Goal: Transaction & Acquisition: Download file/media

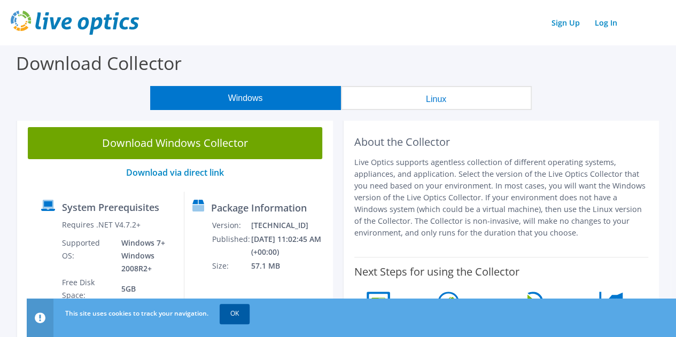
click at [245, 319] on link "OK" at bounding box center [235, 313] width 30 height 19
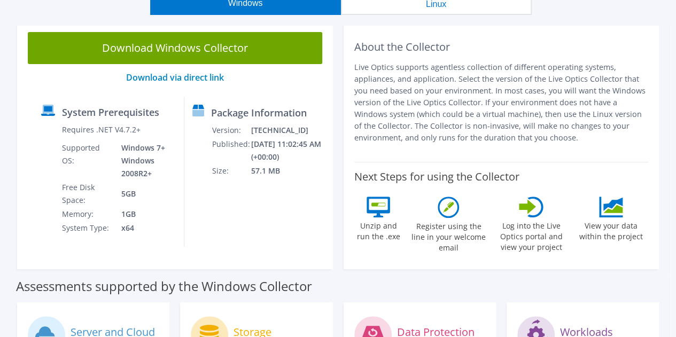
scroll to position [107, 0]
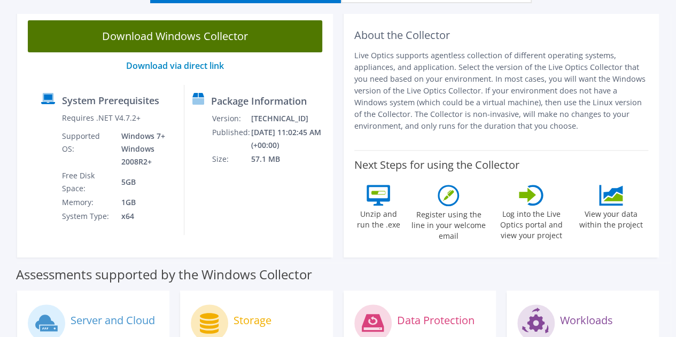
click at [188, 40] on link "Download Windows Collector" at bounding box center [175, 36] width 294 height 32
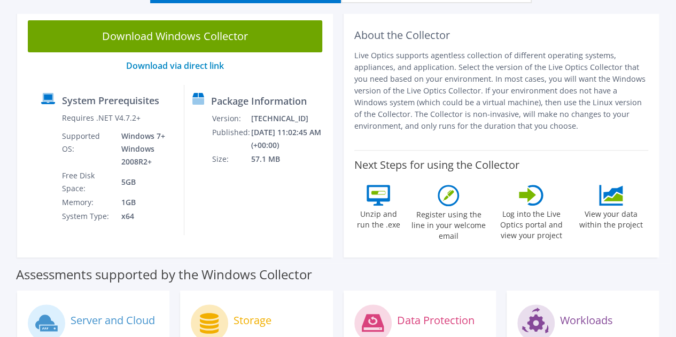
scroll to position [214, 0]
